Goal: Task Accomplishment & Management: Manage account settings

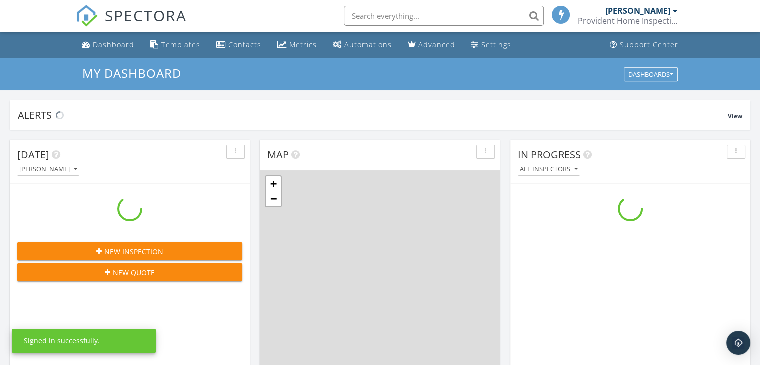
scroll to position [925, 775]
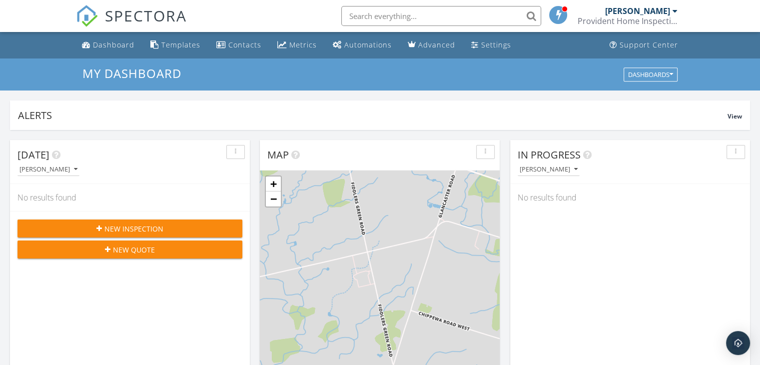
click at [559, 10] on span at bounding box center [558, 14] width 10 height 9
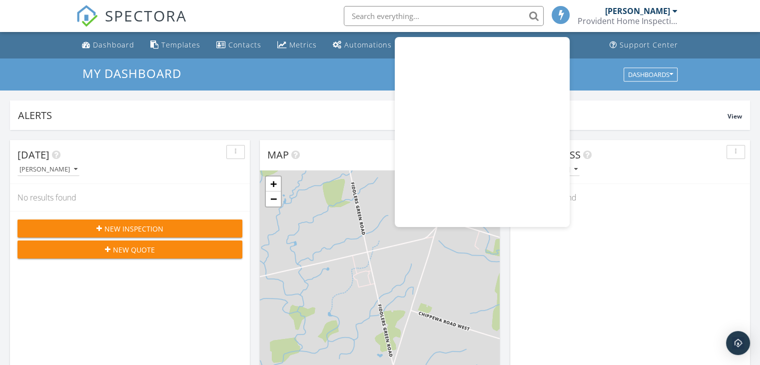
click at [559, 10] on span at bounding box center [561, 14] width 10 height 9
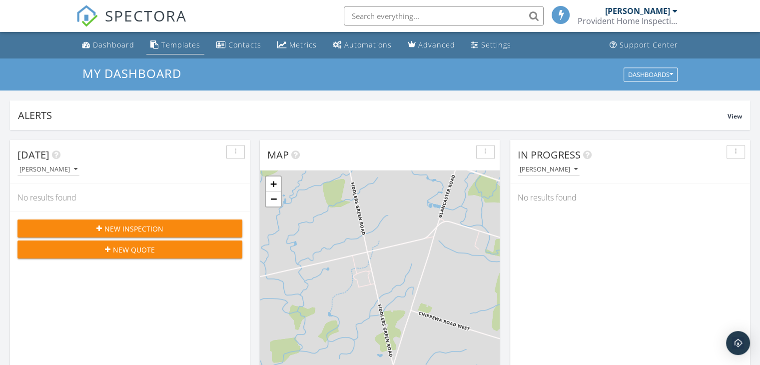
click at [194, 46] on div "Templates" at bounding box center [180, 44] width 39 height 9
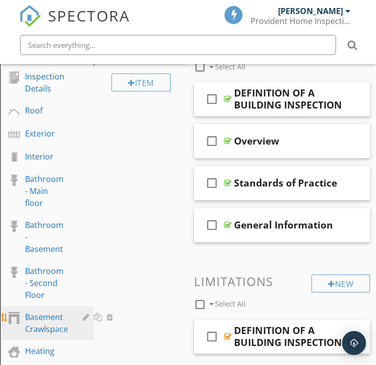
scroll to position [131, 0]
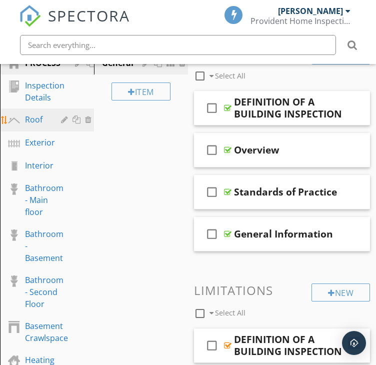
click at [37, 121] on div "Roof" at bounding box center [35, 119] width 21 height 12
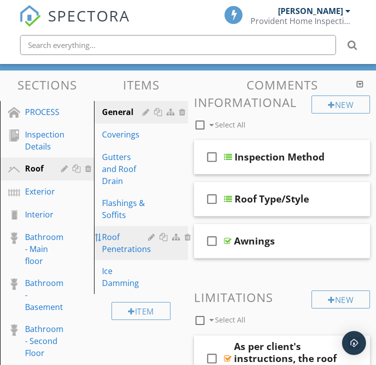
scroll to position [82, 0]
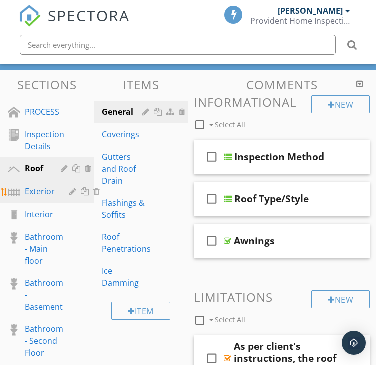
click at [46, 195] on div "Exterior" at bounding box center [40, 191] width 30 height 12
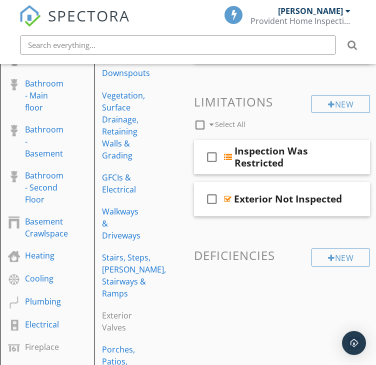
scroll to position [255, 0]
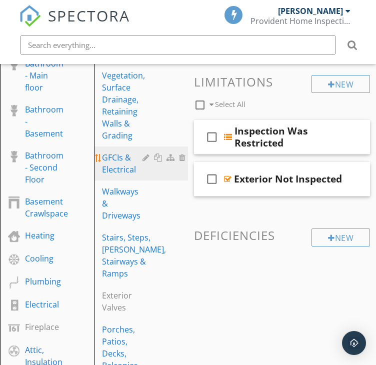
click at [125, 174] on div "GFCIs & Electrical" at bounding box center [123, 163] width 43 height 24
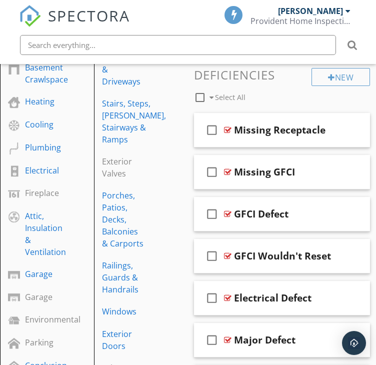
scroll to position [391, 0]
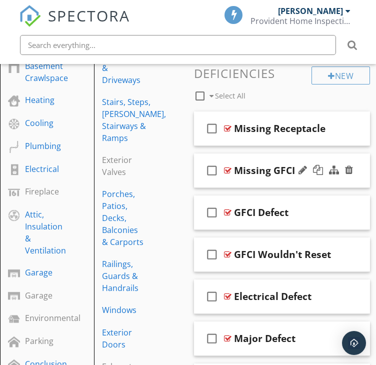
click at [271, 174] on div "Missing GFCI" at bounding box center [264, 170] width 61 height 12
click at [238, 156] on div "check_box_outline_blank Missing GFCI" at bounding box center [282, 170] width 176 height 34
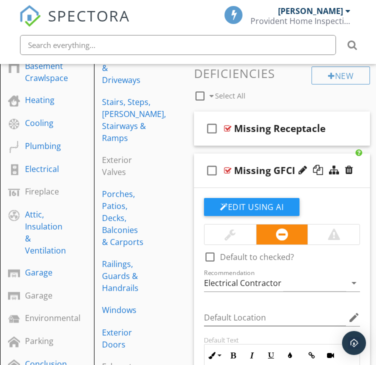
click at [238, 156] on div "check_box_outline_blank Missing GFCI" at bounding box center [282, 170] width 176 height 34
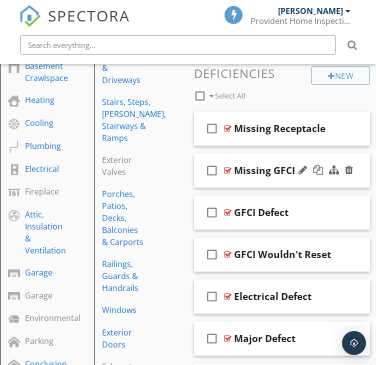
click at [238, 156] on div "check_box_outline_blank Missing GFCI" at bounding box center [282, 170] width 176 height 34
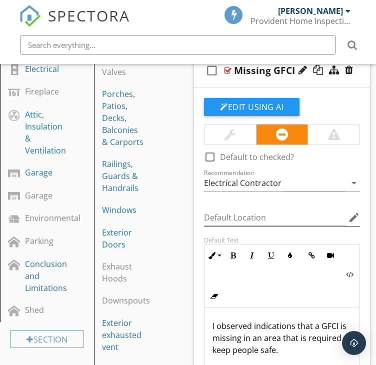
scroll to position [569, 0]
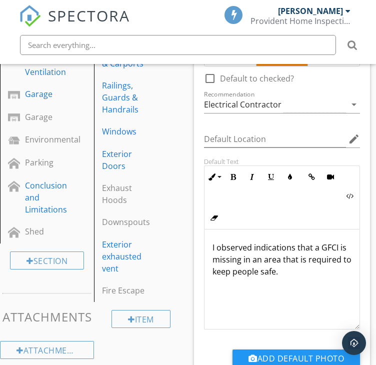
click at [226, 244] on p "I observed indications that a GFCI is missing in an area that is required to ke…" at bounding box center [281, 259] width 139 height 36
copy p "I observed indications that a GFCI is missing in an area that is required to ke…"
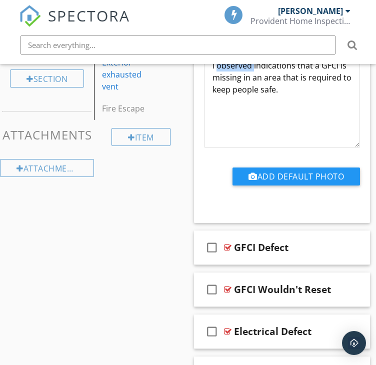
scroll to position [801, 0]
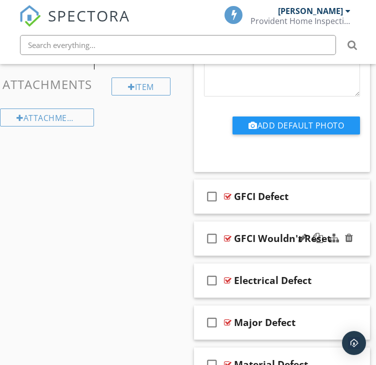
click at [273, 238] on div "GFCI Wouldn't Reset" at bounding box center [282, 238] width 97 height 12
click at [231, 244] on div "check_box_outline_blank GFCI Wouldn't Reset" at bounding box center [282, 238] width 176 height 34
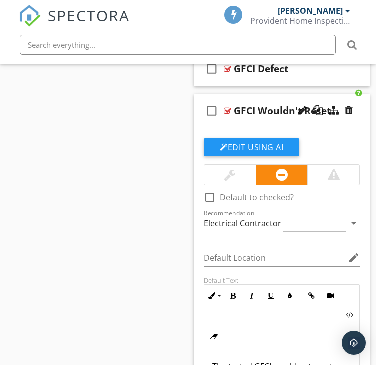
scroll to position [929, 0]
click at [161, 167] on div "Sections PROCESS Inspection Details Roof Exterior Interior Bathroom - Main floo…" at bounding box center [188, 36] width 376 height 1626
click at [262, 97] on div "check_box_outline_blank GFCI Wouldn't Reset" at bounding box center [282, 111] width 176 height 34
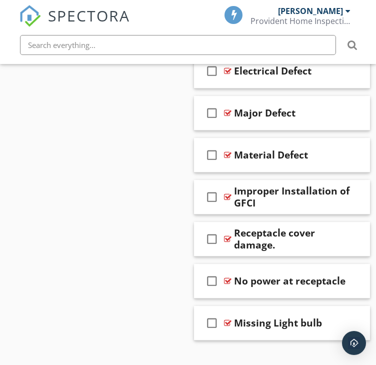
scroll to position [1011, 0]
click at [269, 227] on div "Receptacle cover damage." at bounding box center [292, 239] width 117 height 24
click at [266, 224] on div "check_box_outline_blank Receptacle cover damage." at bounding box center [282, 239] width 176 height 34
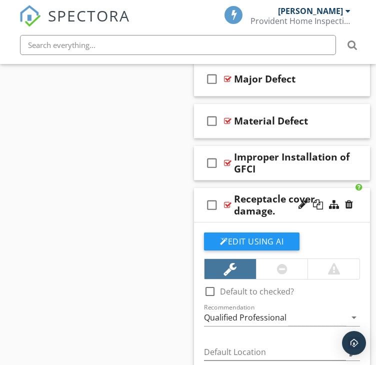
scroll to position [1044, 0]
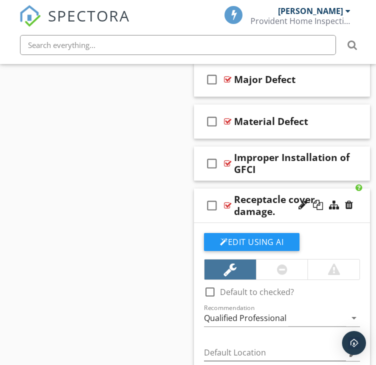
click at [266, 194] on div "Receptacle cover damage." at bounding box center [292, 205] width 117 height 24
click at [252, 188] on div "check_box_outline_blank Receptacle cover damage." at bounding box center [282, 205] width 176 height 34
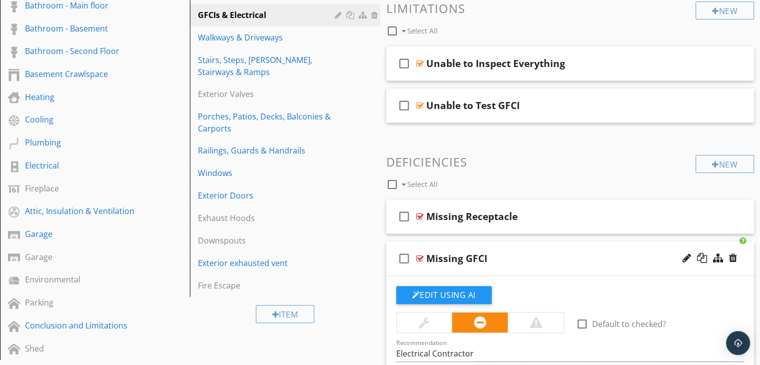
scroll to position [0, 0]
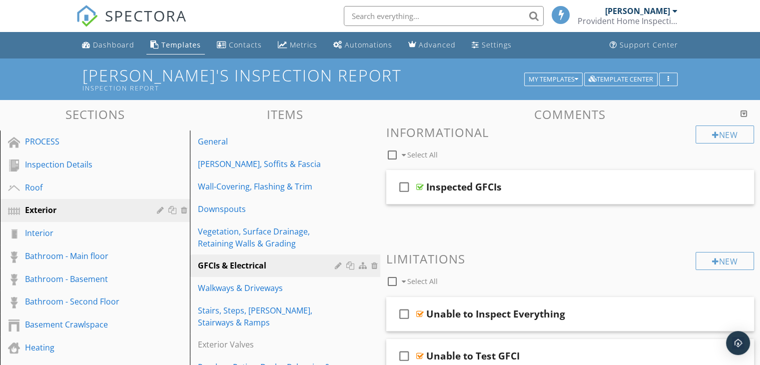
click at [663, 18] on div "Provident Home Inspections" at bounding box center [627, 21] width 100 height 10
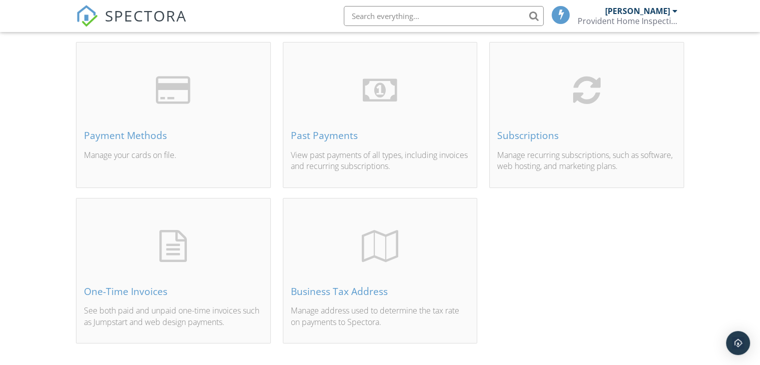
scroll to position [64, 0]
click at [588, 139] on div "Subscriptions" at bounding box center [586, 137] width 179 height 11
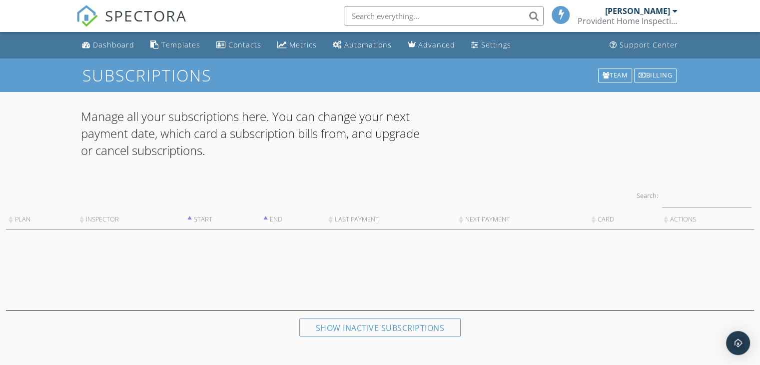
click at [131, 6] on span "SPECTORA" at bounding box center [146, 15] width 82 height 21
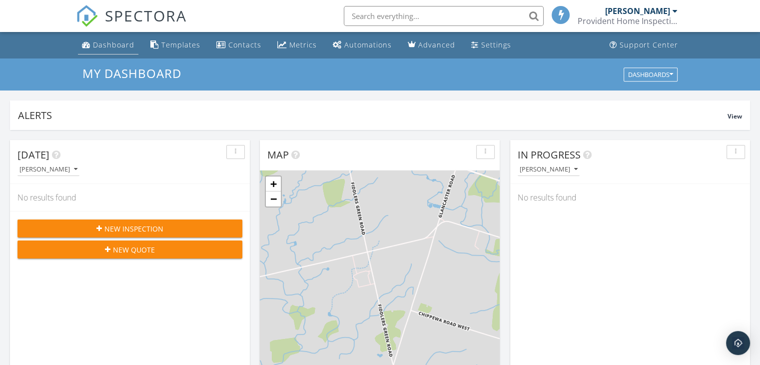
click at [105, 41] on div "Dashboard" at bounding box center [113, 44] width 41 height 9
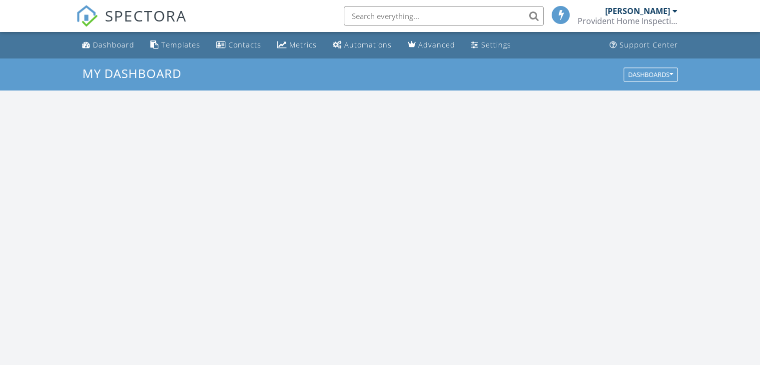
scroll to position [925, 775]
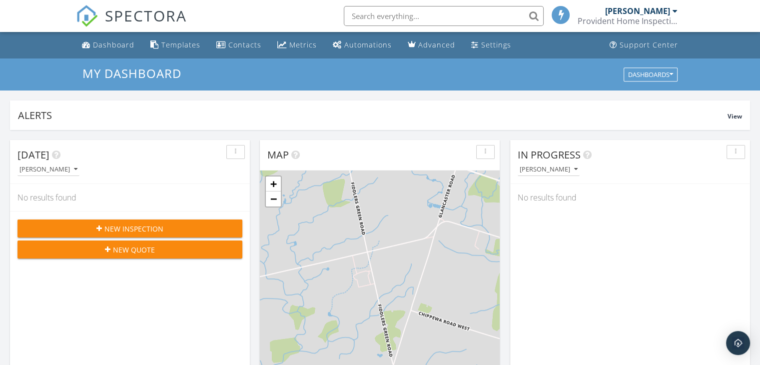
click at [149, 223] on span "New Inspection" at bounding box center [133, 228] width 59 height 10
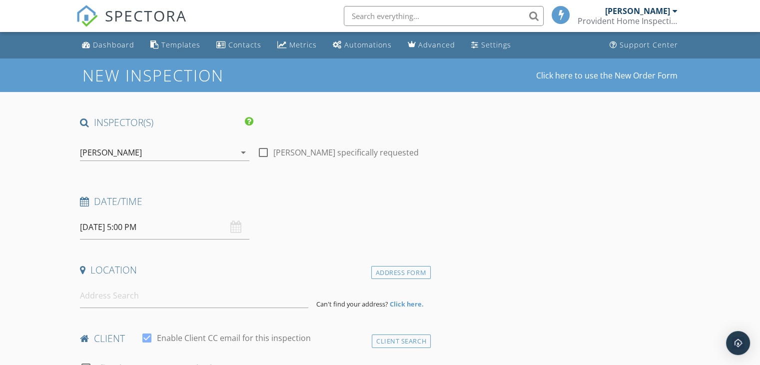
click at [262, 150] on div at bounding box center [263, 152] width 17 height 17
checkbox input "true"
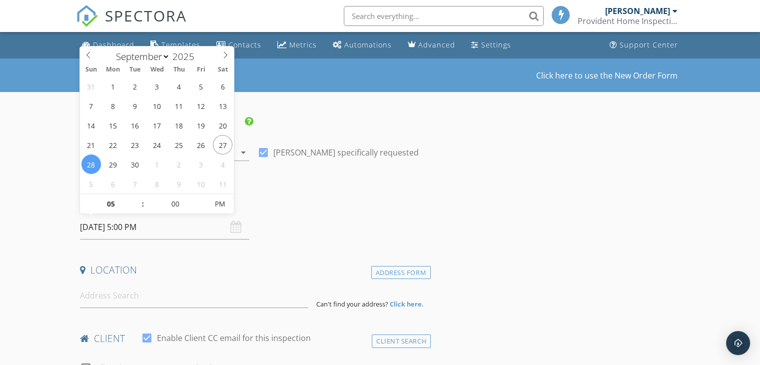
click at [200, 234] on input "[DATE] 5:00 PM" at bounding box center [164, 227] width 169 height 24
click at [177, 220] on input "[DATE] 5:00 PM" at bounding box center [164, 227] width 169 height 24
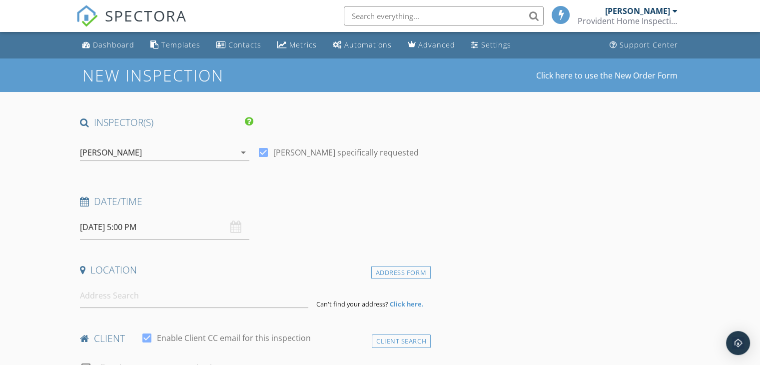
click at [268, 235] on div "Date/Time [DATE] 5:00 PM" at bounding box center [253, 217] width 355 height 44
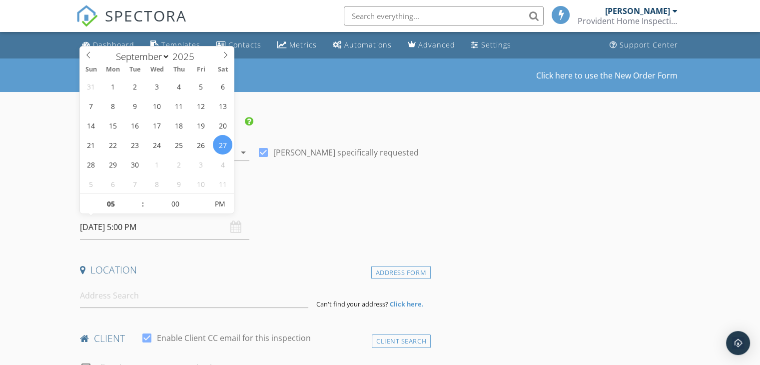
click at [173, 225] on input "[DATE] 5:00 PM" at bounding box center [164, 227] width 169 height 24
type input "[DATE] 4:00 PM"
type input "04"
click at [140, 207] on span at bounding box center [137, 209] width 7 height 10
type input "[DATE] 3:00 PM"
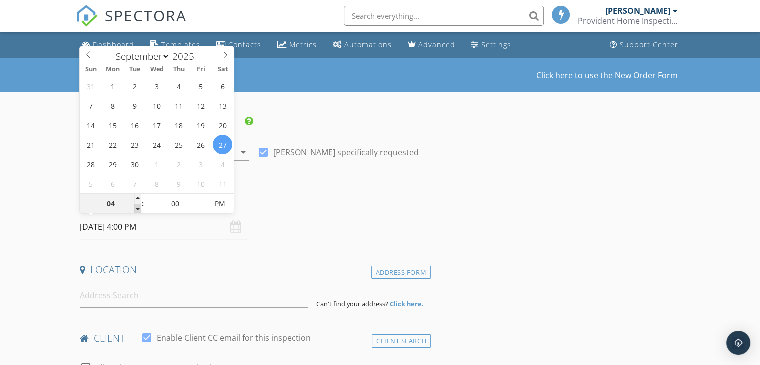
type input "03"
click at [140, 207] on span at bounding box center [137, 209] width 7 height 10
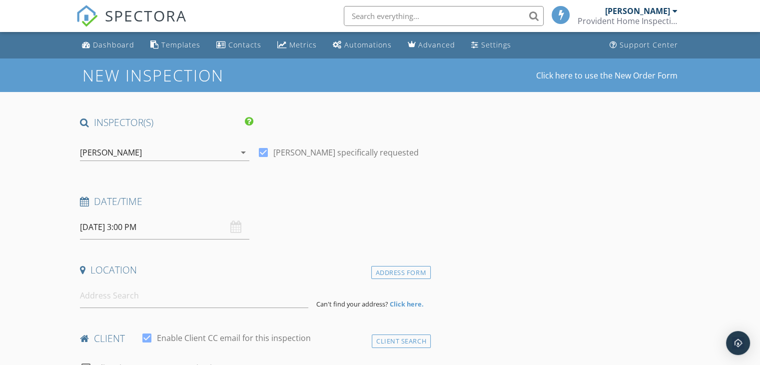
click at [196, 303] on input at bounding box center [194, 295] width 228 height 24
type input "1567 Vittoria Road, Vittoria, ON, Canada"
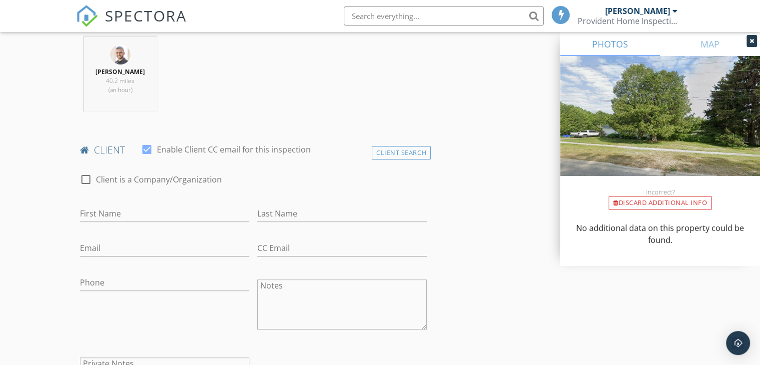
scroll to position [441, 0]
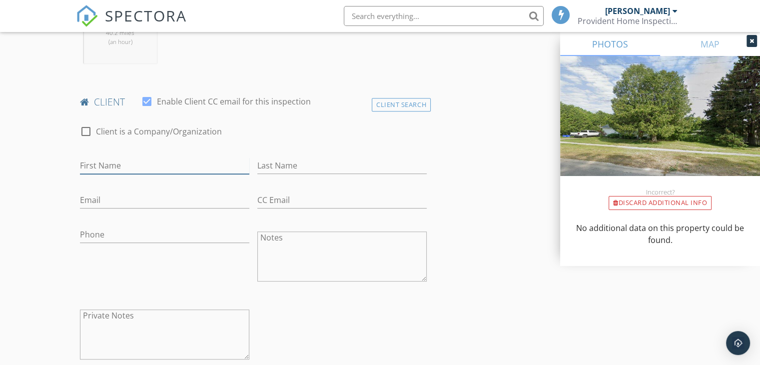
click at [134, 164] on input "First Name" at bounding box center [164, 165] width 169 height 16
type input "m"
type input "Dua"
click at [172, 199] on input "Email" at bounding box center [164, 200] width 169 height 16
type input "[EMAIL_ADDRESS][DOMAIN_NAME]"
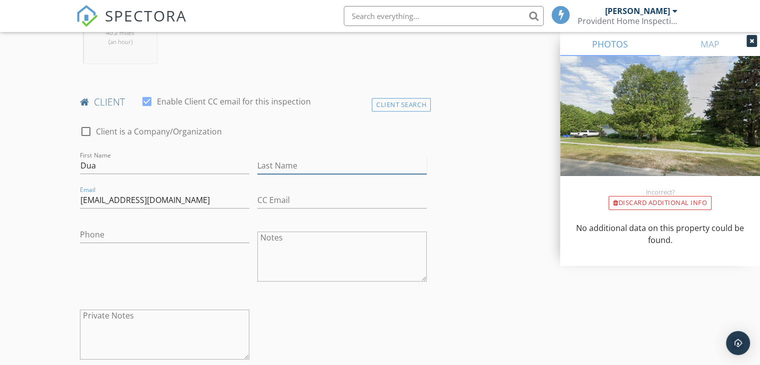
type input "Yaseen"
type input "[EMAIL_ADDRESS][DOMAIN_NAME]"
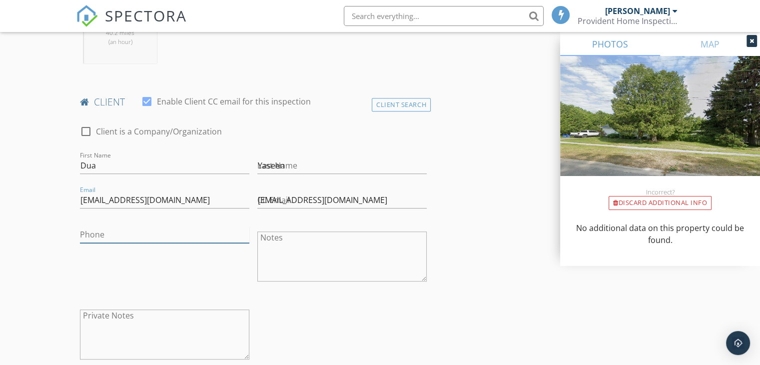
type input "905-923-4727"
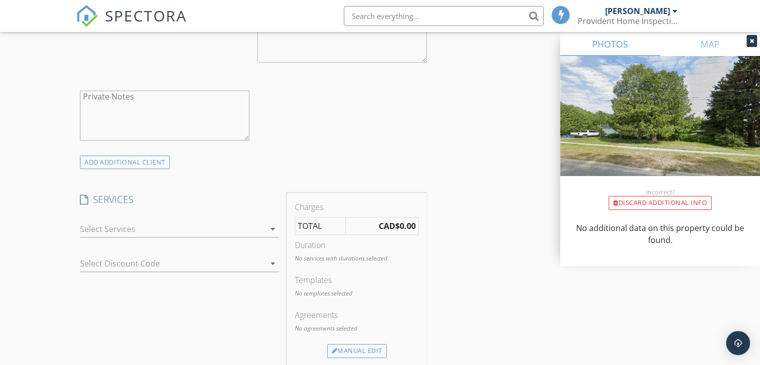
scroll to position [660, 0]
click at [136, 220] on div at bounding box center [172, 228] width 185 height 16
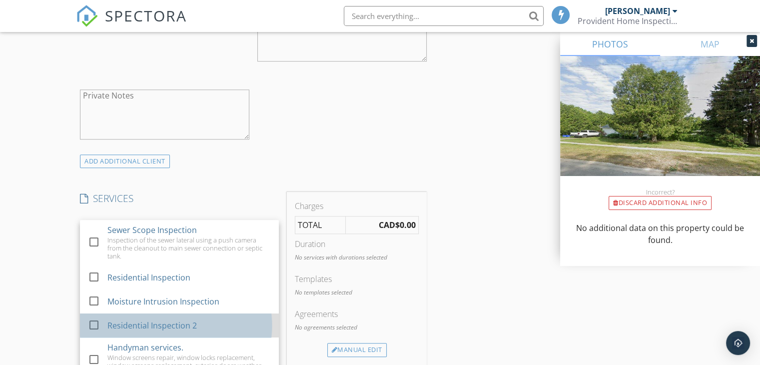
click at [133, 315] on div "Residential Inspection 2" at bounding box center [189, 325] width 164 height 20
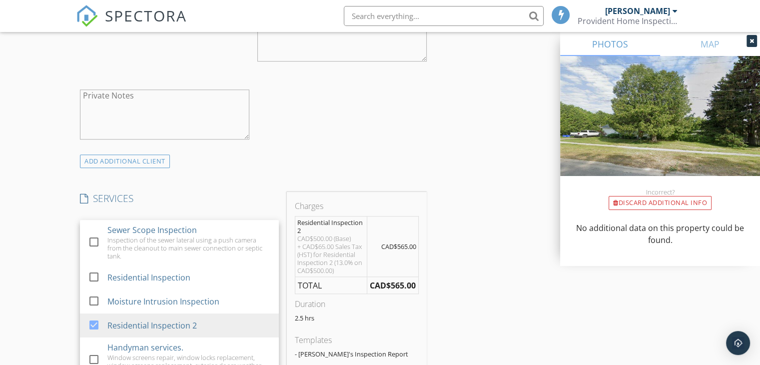
click at [76, 246] on div "check_box_outline_blank Sewer Scope Inspection Inspection of the sewer lateral …" at bounding box center [179, 263] width 207 height 34
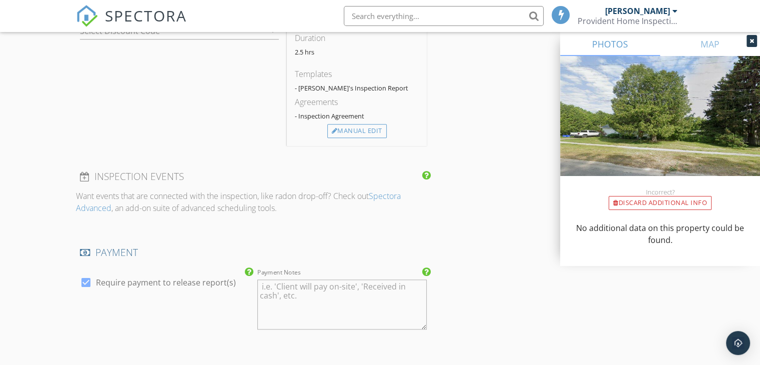
scroll to position [952, 0]
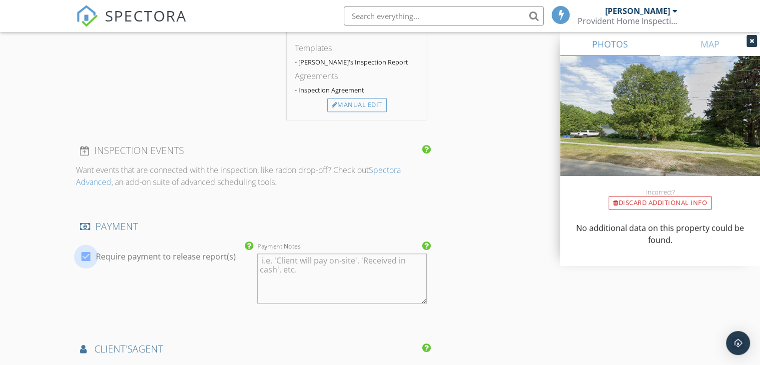
click at [94, 256] on div at bounding box center [85, 256] width 17 height 17
checkbox input "false"
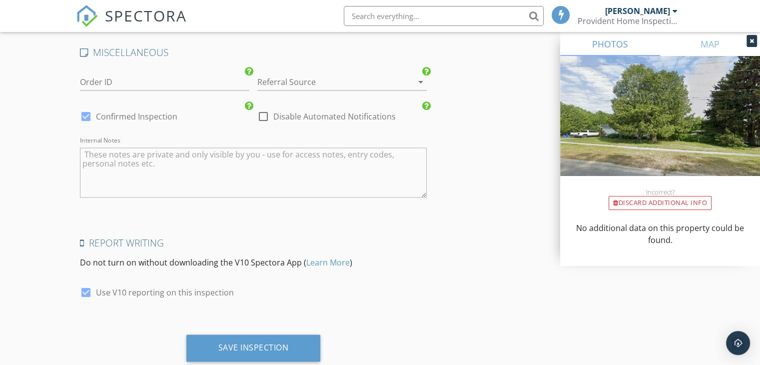
scroll to position [1457, 0]
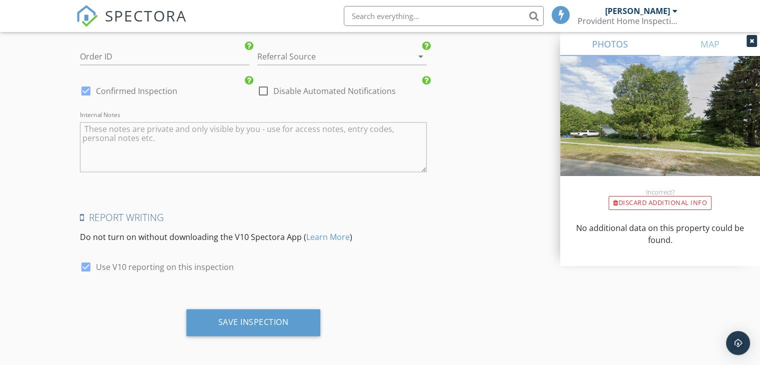
click at [111, 264] on label "Use V10 reporting on this inspection" at bounding box center [165, 267] width 138 height 10
checkbox input "false"
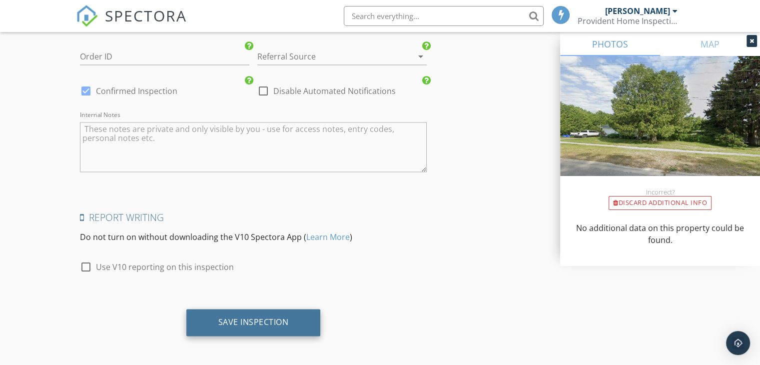
click at [244, 318] on div "Save Inspection" at bounding box center [253, 322] width 70 height 10
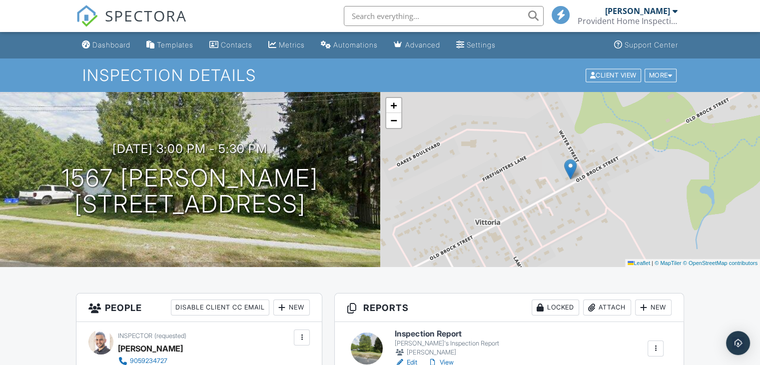
click at [114, 16] on span "SPECTORA" at bounding box center [146, 15] width 82 height 21
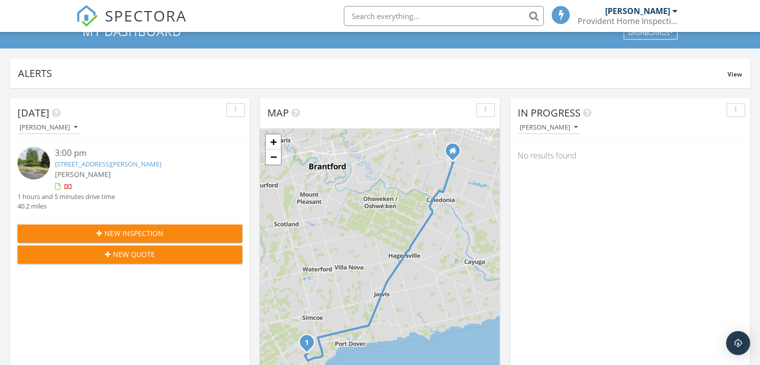
scroll to position [42, 0]
click at [555, 265] on div "In Progress [PERSON_NAME] No results found" at bounding box center [630, 243] width 240 height 290
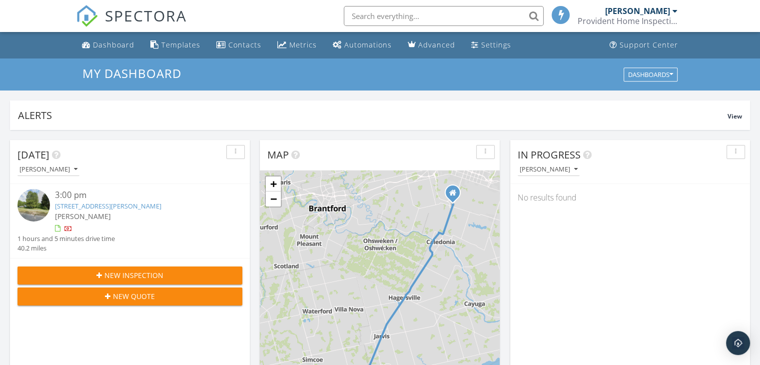
click at [663, 26] on div "[PERSON_NAME] Provident Home Inspections" at bounding box center [627, 16] width 100 height 32
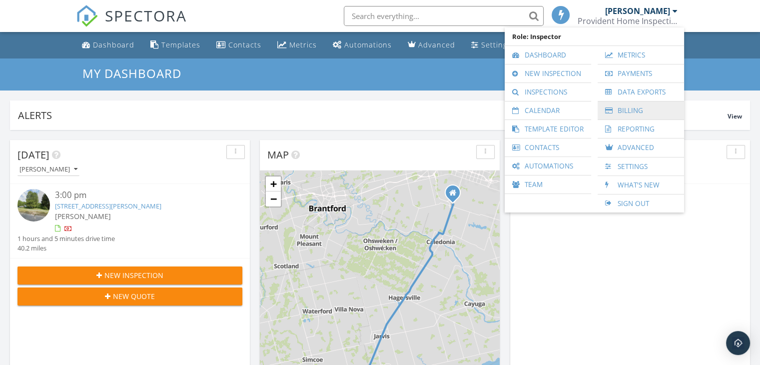
click at [631, 106] on link "Billing" at bounding box center [640, 110] width 76 height 18
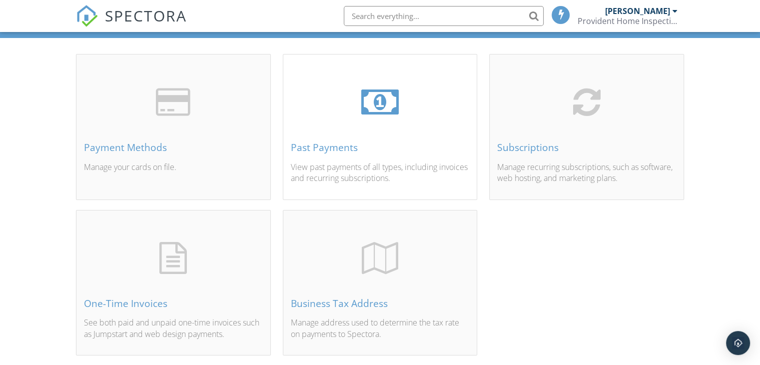
scroll to position [80, 0]
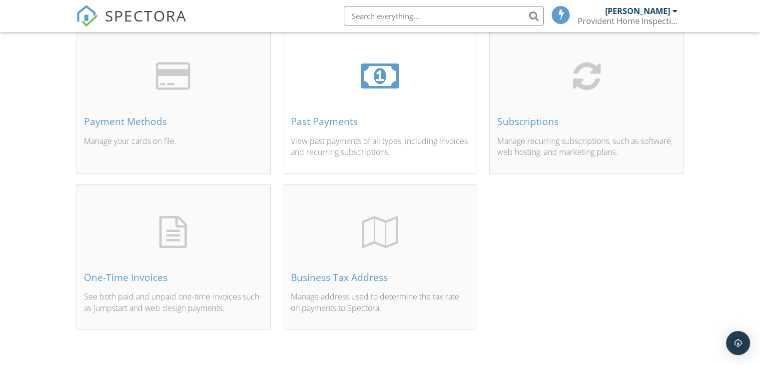
click at [417, 126] on div "Past Payments View past payments of all types, including invoices and recurring…" at bounding box center [380, 112] width 194 height 120
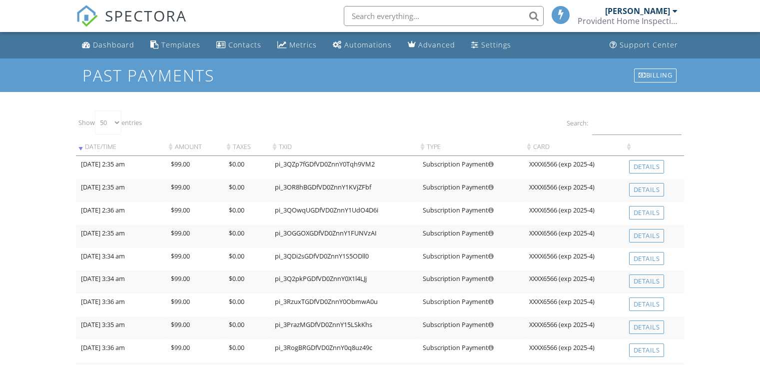
select select "50"
click at [645, 170] on link "Details" at bounding box center [646, 166] width 35 height 13
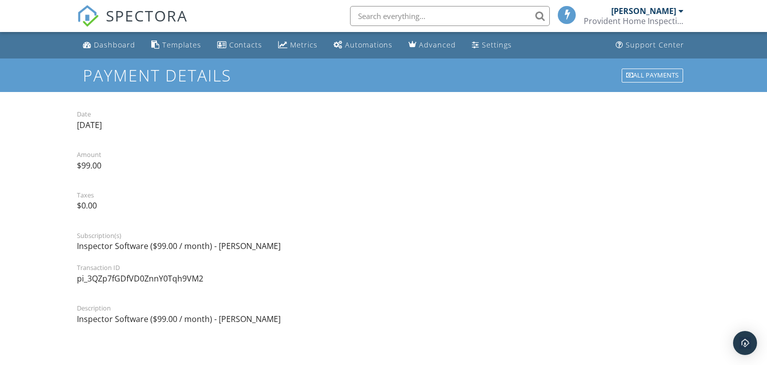
click at [88, 125] on p "[DATE]" at bounding box center [384, 124] width 614 height 11
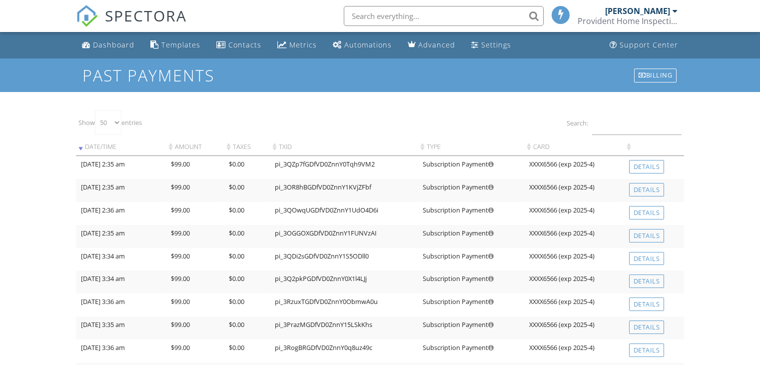
select select "50"
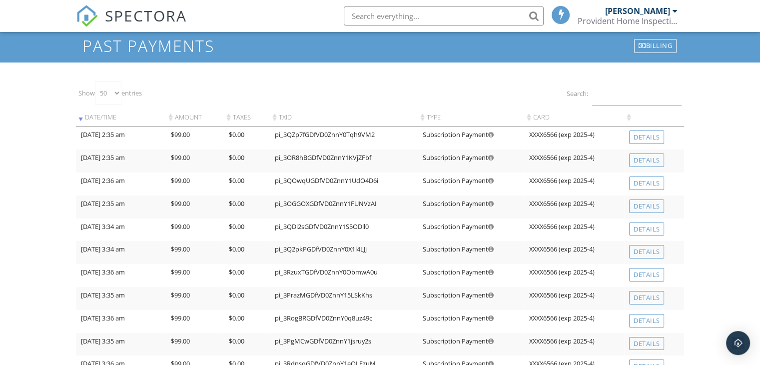
scroll to position [30, 0]
click at [120, 269] on td "[DATE] 3:36 am" at bounding box center [121, 274] width 90 height 23
click at [85, 269] on td "[DATE] 3:36 am" at bounding box center [121, 274] width 90 height 23
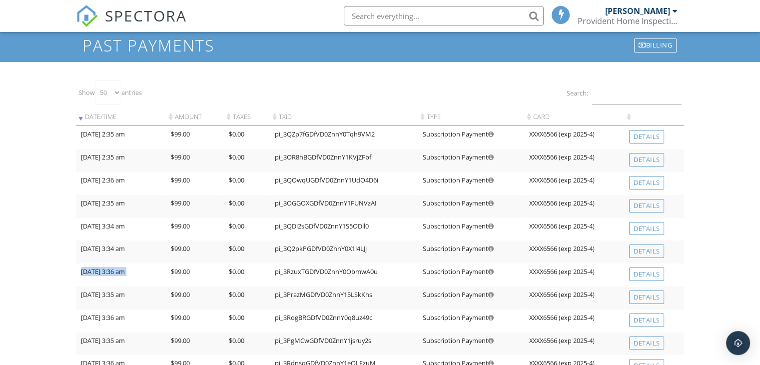
click at [85, 269] on td "[DATE] 3:36 am" at bounding box center [121, 274] width 90 height 23
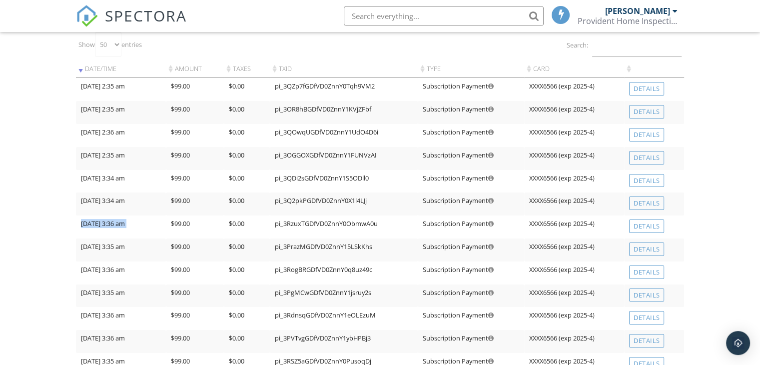
scroll to position [79, 0]
click at [733, 204] on div "Dashboard Templates Contacts Metrics Automations Advanced Settings Support Cent…" at bounding box center [380, 323] width 760 height 741
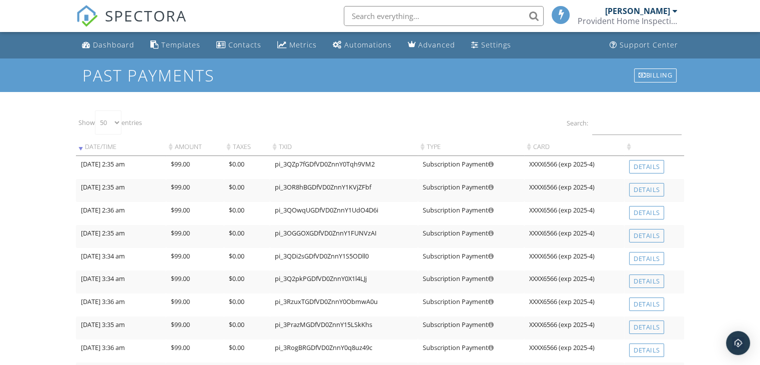
scroll to position [0, 0]
click at [656, 70] on div "Billing" at bounding box center [655, 75] width 42 height 14
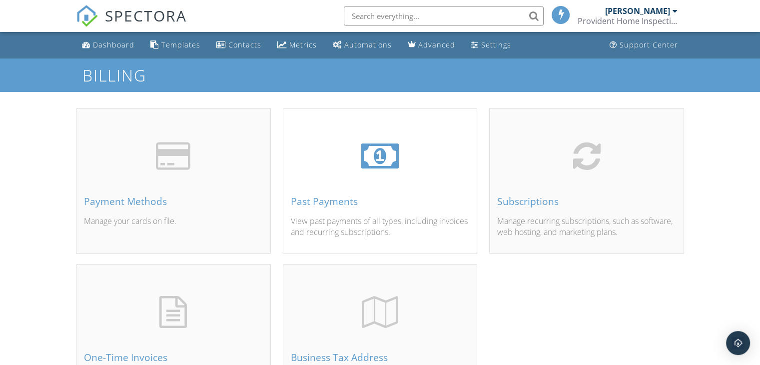
scroll to position [80, 0]
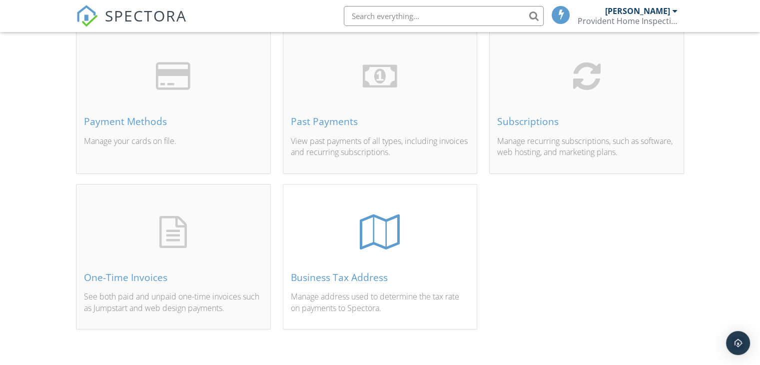
click at [372, 245] on div at bounding box center [380, 231] width 40 height 35
click at [531, 118] on div "Subscriptions" at bounding box center [586, 121] width 179 height 11
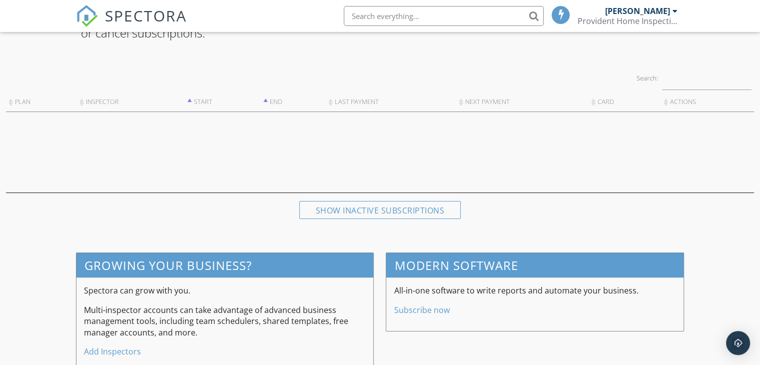
scroll to position [118, 0]
click at [359, 206] on div "Show inactive subscriptions" at bounding box center [380, 209] width 162 height 18
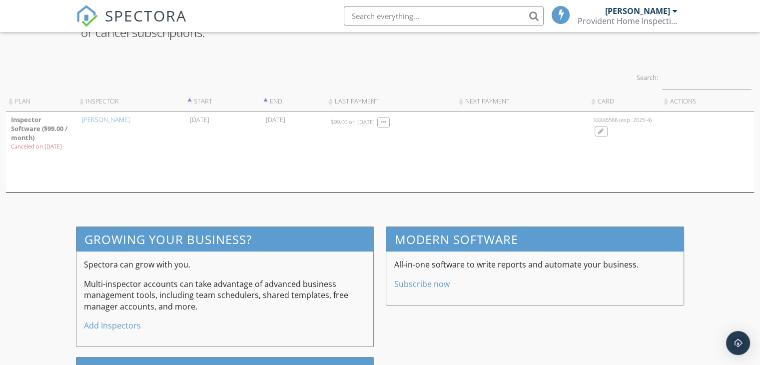
click at [440, 167] on td "[DATE] 03:36 $99.00 on [DATE]" at bounding box center [391, 151] width 130 height 80
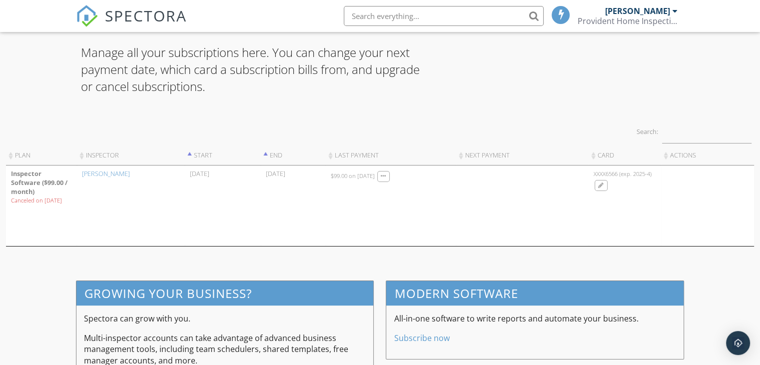
scroll to position [0, 0]
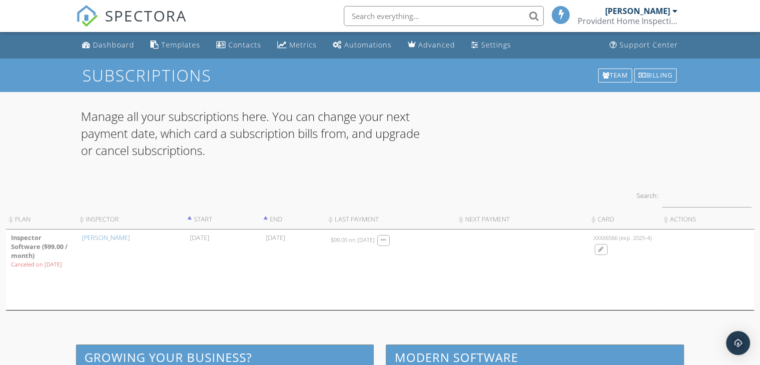
click at [633, 16] on div "Provident Home Inspections" at bounding box center [627, 21] width 100 height 10
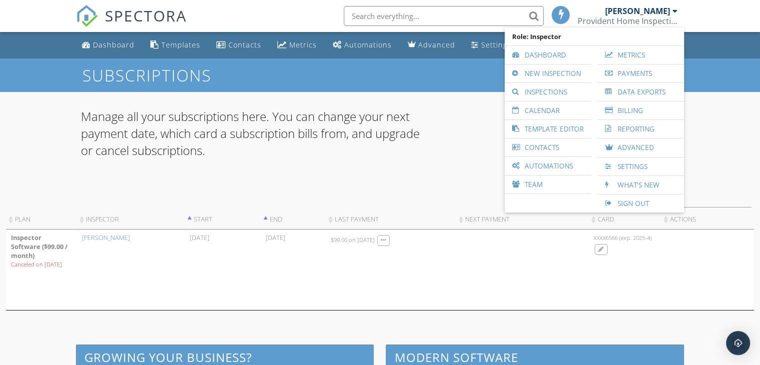
click at [461, 142] on div "Manage all your subscriptions here. You can change your next payment date, whic…" at bounding box center [380, 139] width 610 height 62
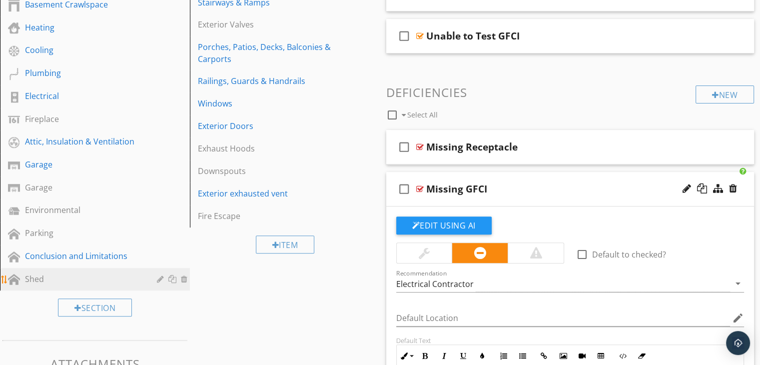
scroll to position [320, 0]
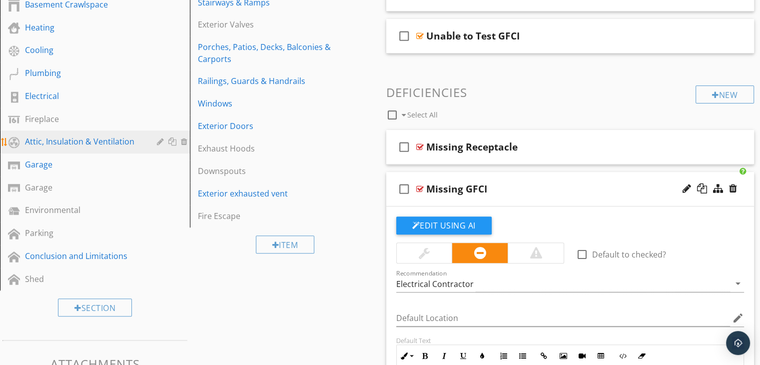
click at [114, 136] on div "Attic, Insulation & Ventilation" at bounding box center [83, 141] width 117 height 12
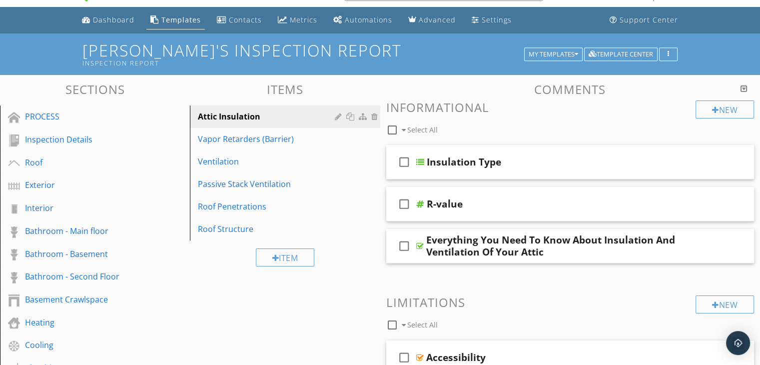
scroll to position [24, 0]
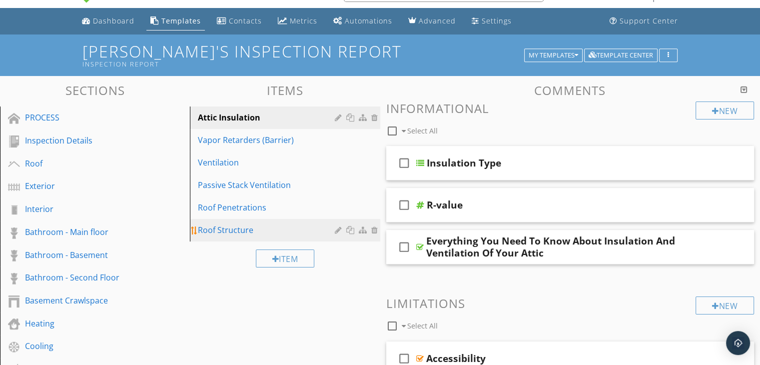
click at [255, 222] on link "Roof Structure" at bounding box center [286, 230] width 187 height 22
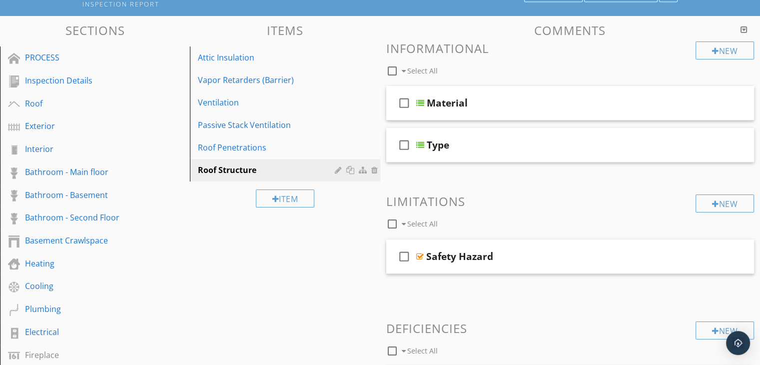
scroll to position [81, 0]
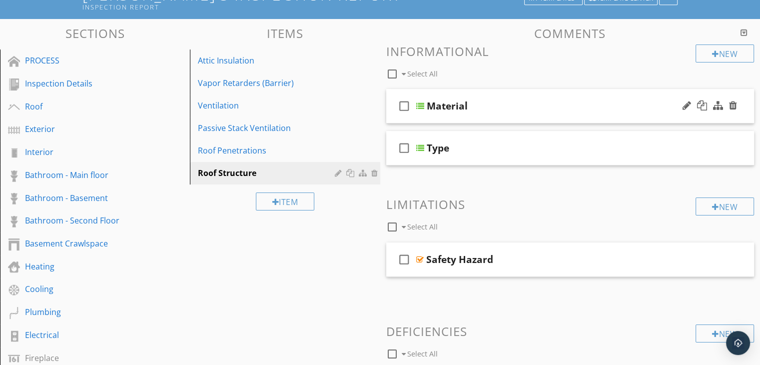
click at [498, 102] on div "Material" at bounding box center [557, 106] width 261 height 12
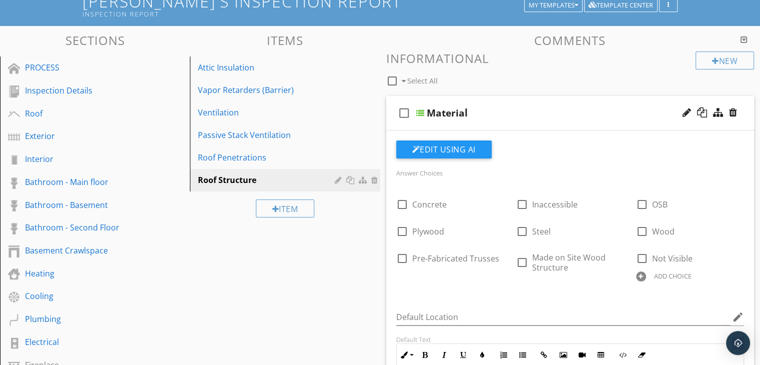
scroll to position [68, 0]
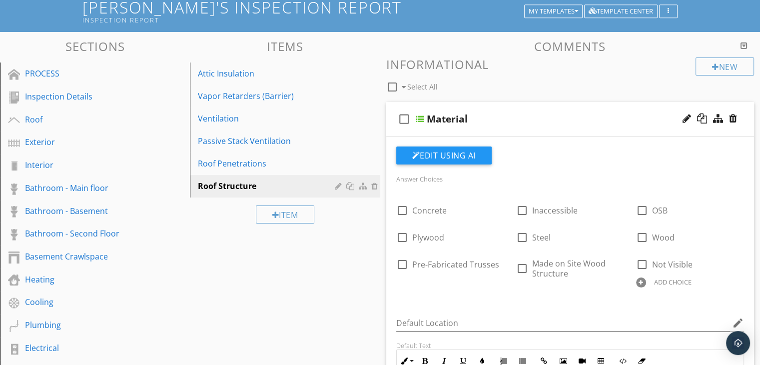
click at [528, 122] on div "Material" at bounding box center [557, 119] width 261 height 12
type textarea "<p><br></p><p><br></p><p><span class="fr-img-caption" style="display: inline-bl…"
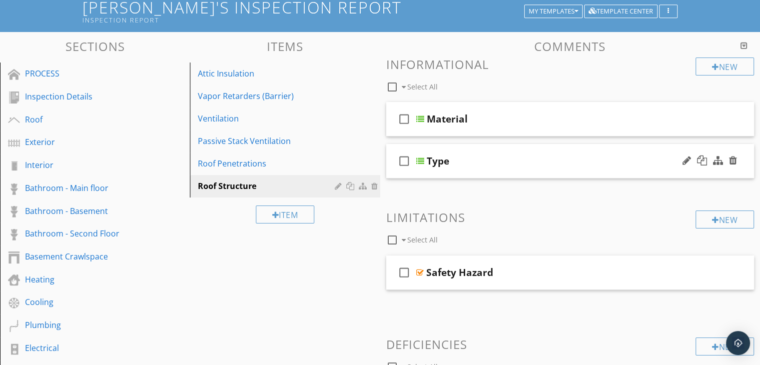
click at [487, 158] on div "Type" at bounding box center [557, 161] width 261 height 12
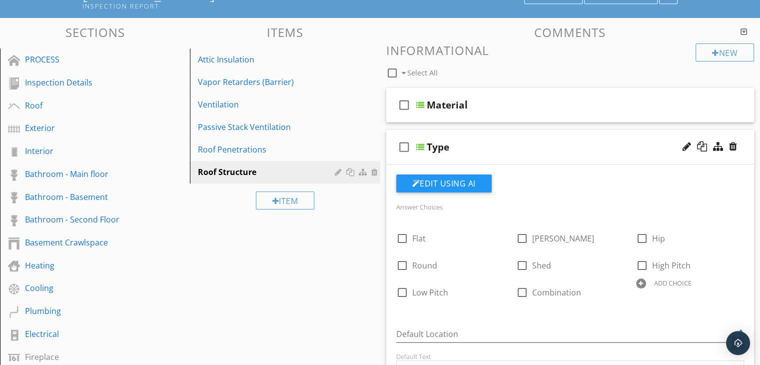
scroll to position [81, 0]
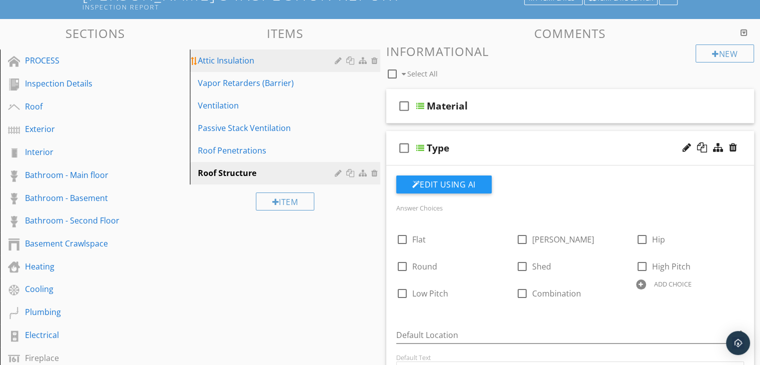
click at [254, 60] on div "Attic Insulation" at bounding box center [267, 60] width 139 height 12
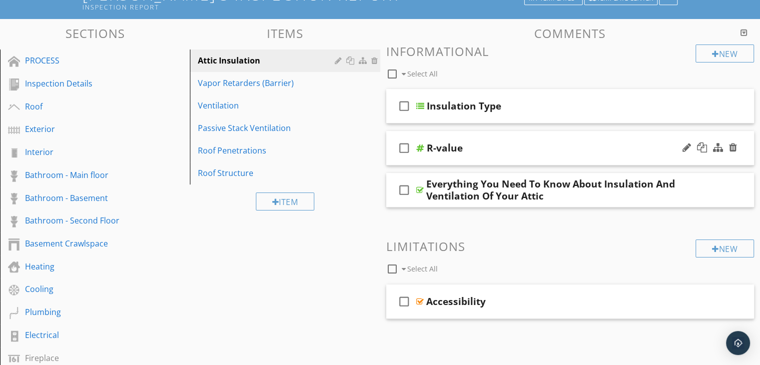
click at [471, 148] on div "R-value" at bounding box center [557, 148] width 261 height 12
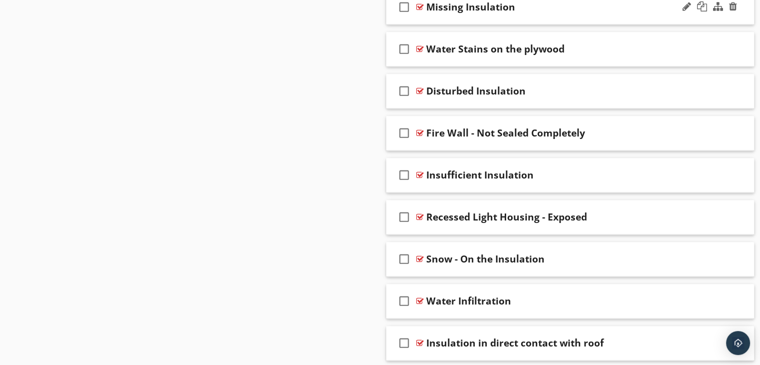
scroll to position [1302, 0]
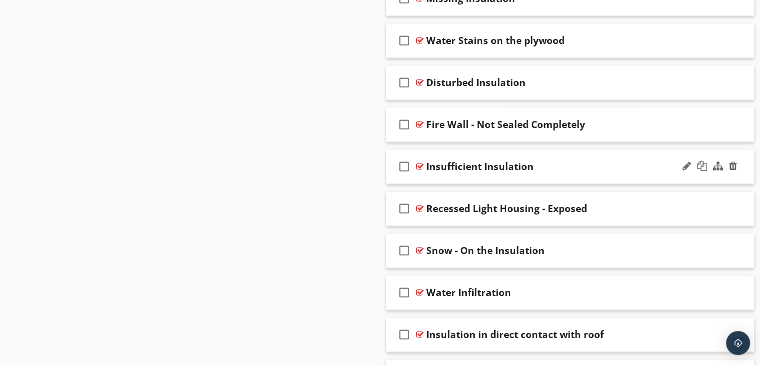
click at [497, 164] on div "Insufficient Insulation" at bounding box center [479, 166] width 107 height 12
click at [515, 152] on div "check_box_outline_blank Insufficient Insulation" at bounding box center [570, 166] width 368 height 34
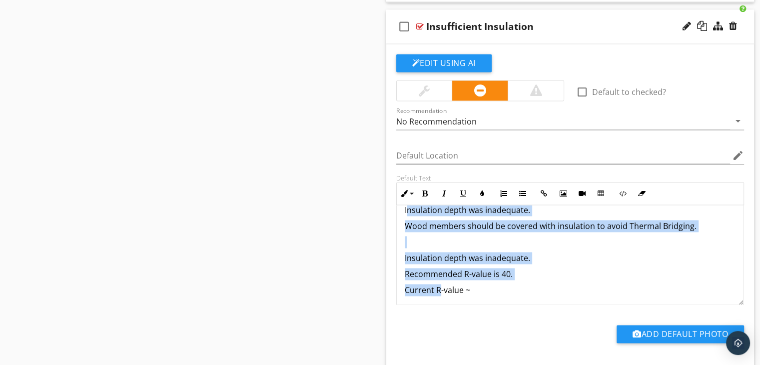
scroll to position [16, 0]
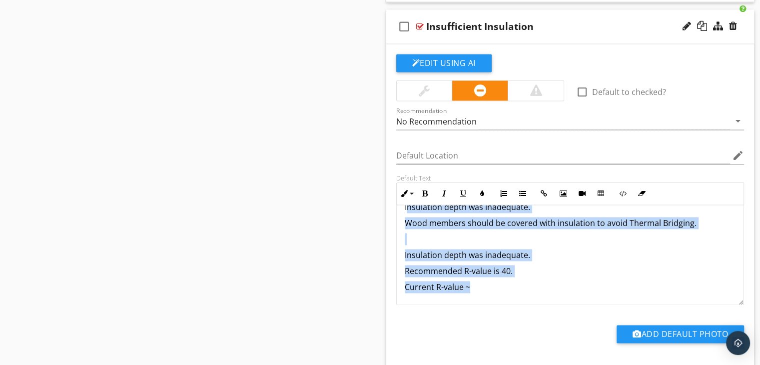
drag, startPoint x: 406, startPoint y: 218, endPoint x: 477, endPoint y: 308, distance: 114.5
click at [477, 308] on div "check_box_outline_blank Default to checked? Recommendation No Recommendation ar…" at bounding box center [570, 207] width 360 height 306
click at [493, 281] on p "Current R-value ~" at bounding box center [570, 287] width 331 height 12
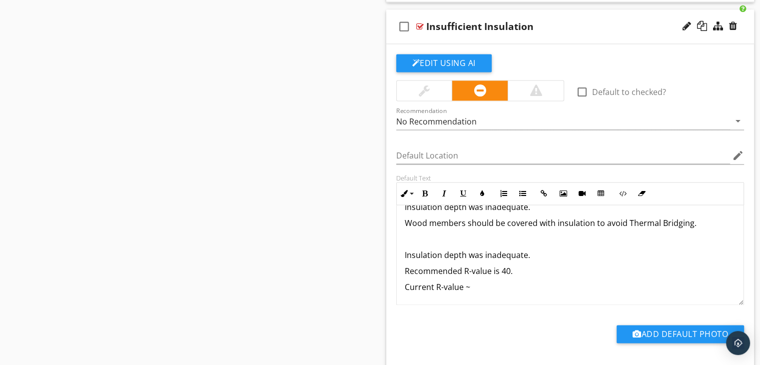
click at [517, 267] on p "Recommended R-value is 40." at bounding box center [570, 271] width 331 height 12
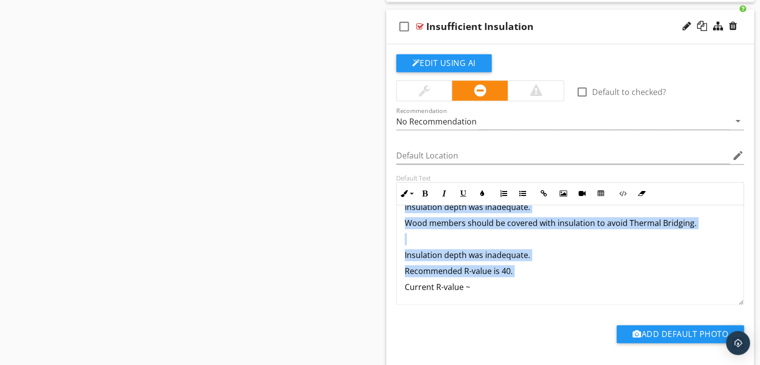
scroll to position [0, 0]
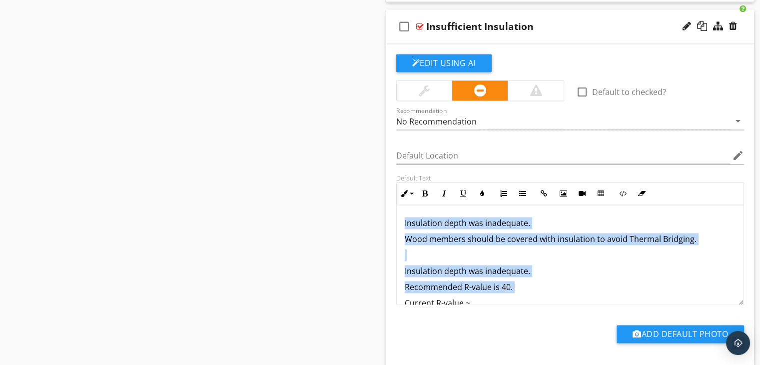
drag, startPoint x: 518, startPoint y: 268, endPoint x: 389, endPoint y: 187, distance: 152.2
click at [389, 187] on div "Edit Using AI check_box_outline_blank Default to checked? Recommendation No Rec…" at bounding box center [570, 212] width 368 height 336
copy div "Insulation depth was inadequate. Wood members should be covered with insulation…"
click at [462, 234] on p "Wood members should be covered with insulation to avoid Thermal Bridging." at bounding box center [570, 239] width 331 height 12
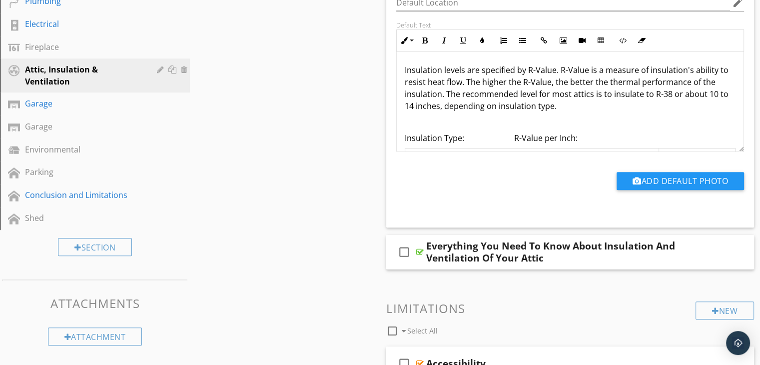
click at [403, 67] on div "Insulation levels are specified by R-Value. R-Value is a measure of insulation'…" at bounding box center [570, 255] width 347 height 407
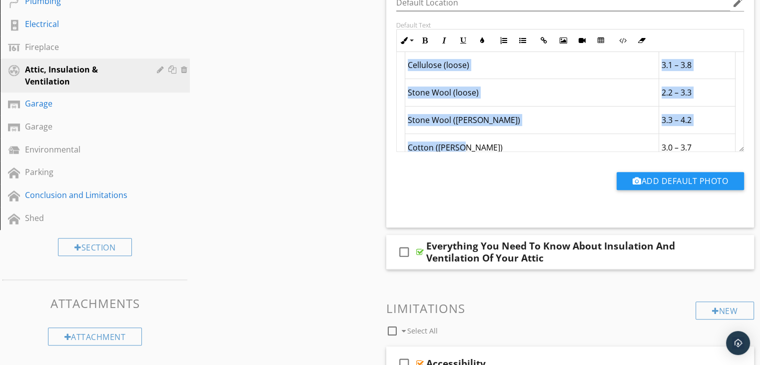
scroll to position [306, 0]
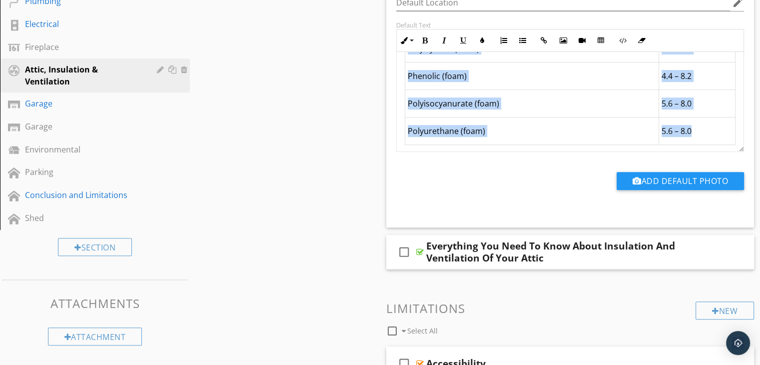
drag, startPoint x: 406, startPoint y: 67, endPoint x: 727, endPoint y: 138, distance: 329.0
copy div "nsulation levels are specified by R-Value. R-Value is a measure of insulation's…"
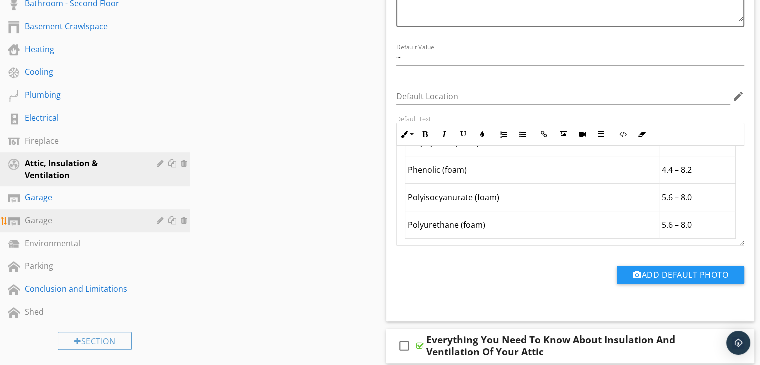
scroll to position [276, 0]
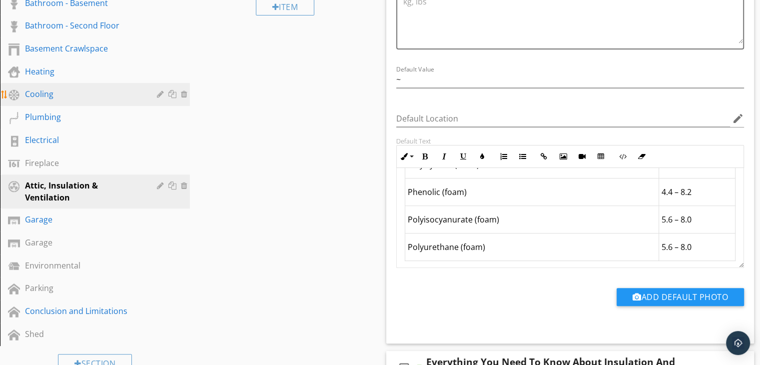
click at [57, 92] on div "Cooling" at bounding box center [83, 94] width 117 height 12
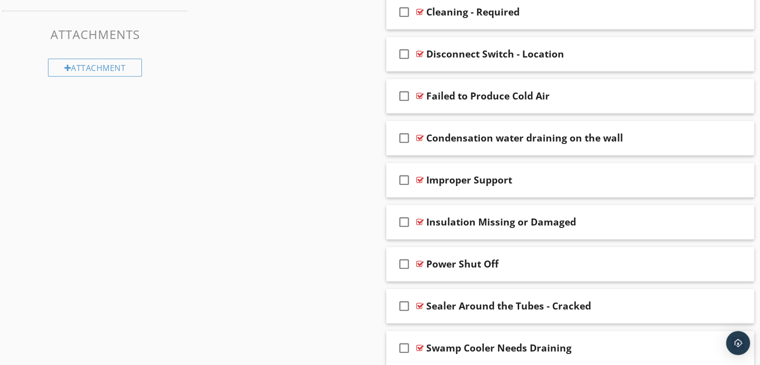
scroll to position [653, 0]
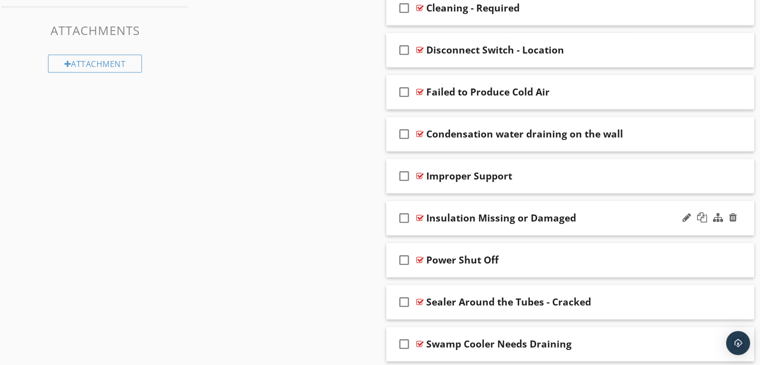
click at [503, 205] on div "check_box_outline_blank Insulation Missing or Damaged" at bounding box center [570, 218] width 368 height 34
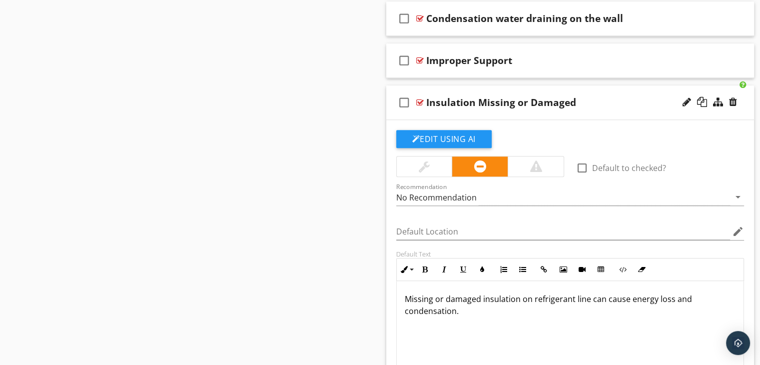
scroll to position [771, 0]
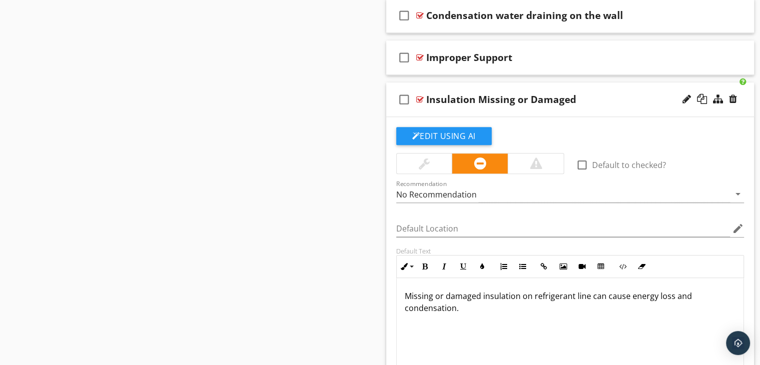
click at [469, 308] on p "Missing or damaged insulation on refrigerant line can cause energy loss and con…" at bounding box center [570, 302] width 331 height 24
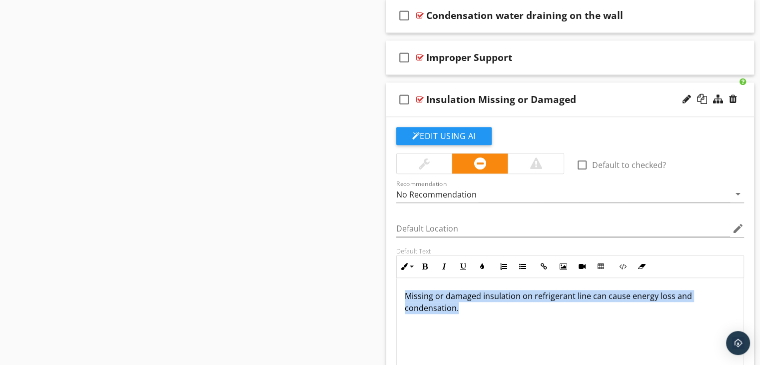
click at [469, 308] on p "Missing or damaged insulation on refrigerant line can cause energy loss and con…" at bounding box center [570, 302] width 331 height 24
copy p "Missing or damaged insulation on refrigerant line can cause energy loss and con…"
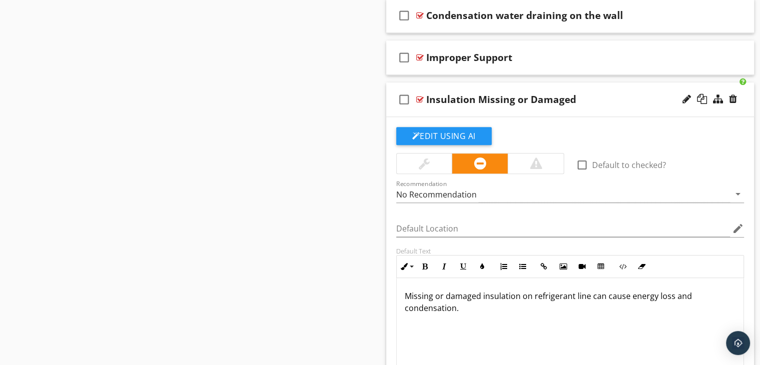
click at [337, 224] on div "Sections PROCESS Inspection Details Roof Exterior Interior Bathroom - Main floo…" at bounding box center [380, 159] width 760 height 1660
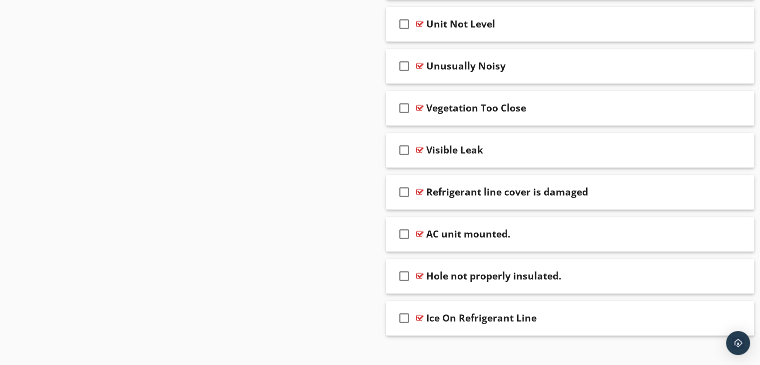
scroll to position [1402, 0]
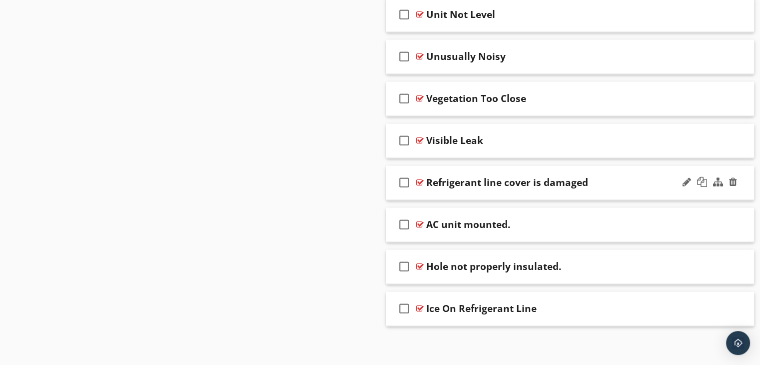
click at [490, 184] on div "Refrigerant line cover is damaged" at bounding box center [507, 182] width 162 height 12
click at [482, 165] on div "check_box_outline_blank Refrigerant line cover is damaged" at bounding box center [570, 182] width 368 height 34
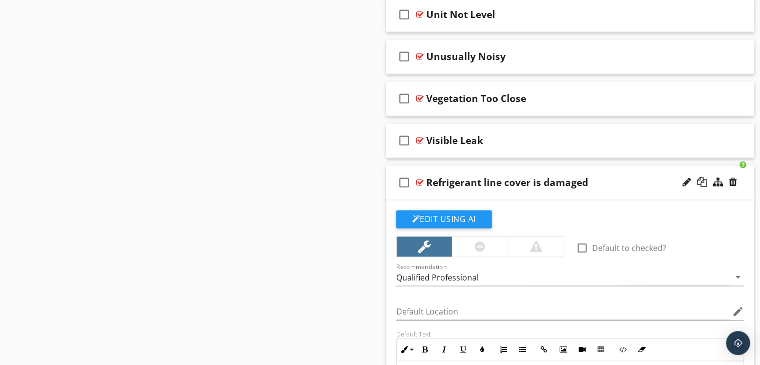
click at [480, 165] on div "check_box_outline_blank Refrigerant line cover is damaged" at bounding box center [570, 182] width 368 height 34
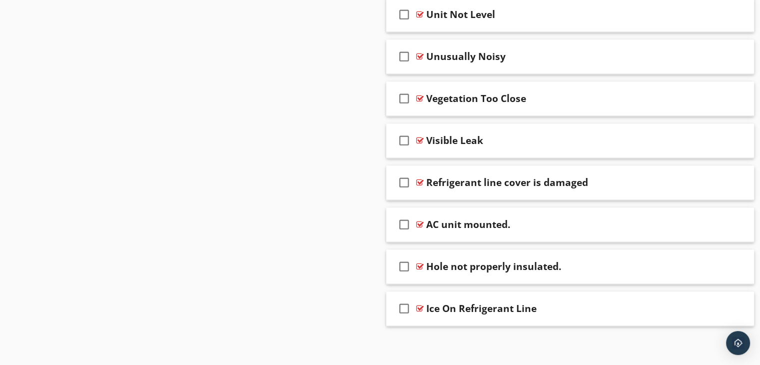
click at [477, 181] on div "Refrigerant line cover is damaged" at bounding box center [507, 182] width 162 height 12
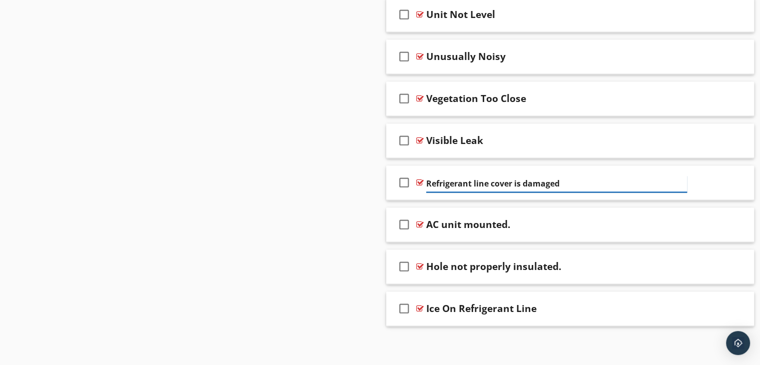
click at [486, 181] on input "Refrigerant line cover is damaged" at bounding box center [556, 183] width 261 height 16
click at [474, 178] on input "Refrigerant line cover is damaged" at bounding box center [556, 183] width 261 height 16
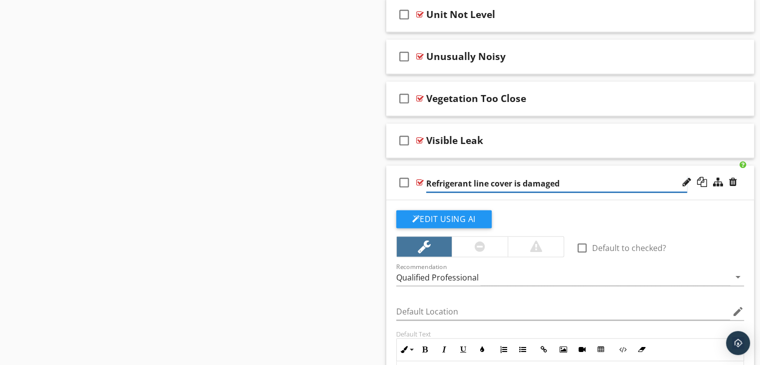
click at [440, 178] on input "Refrigerant line cover is damaged" at bounding box center [556, 183] width 261 height 16
click at [457, 182] on input "Refrigerant line cover is damaged" at bounding box center [556, 183] width 261 height 16
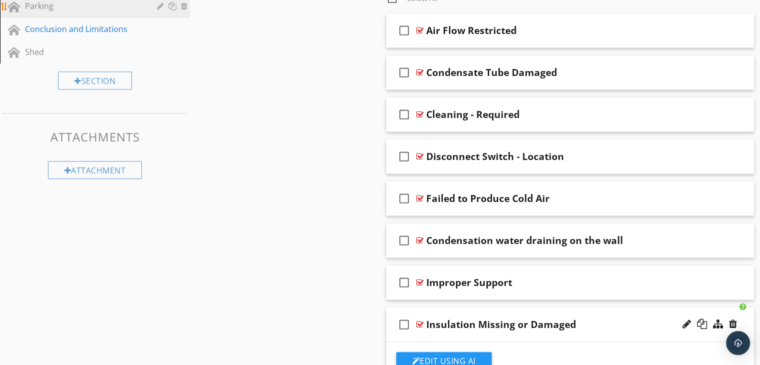
scroll to position [530, 0]
